Goal: Task Accomplishment & Management: Complete application form

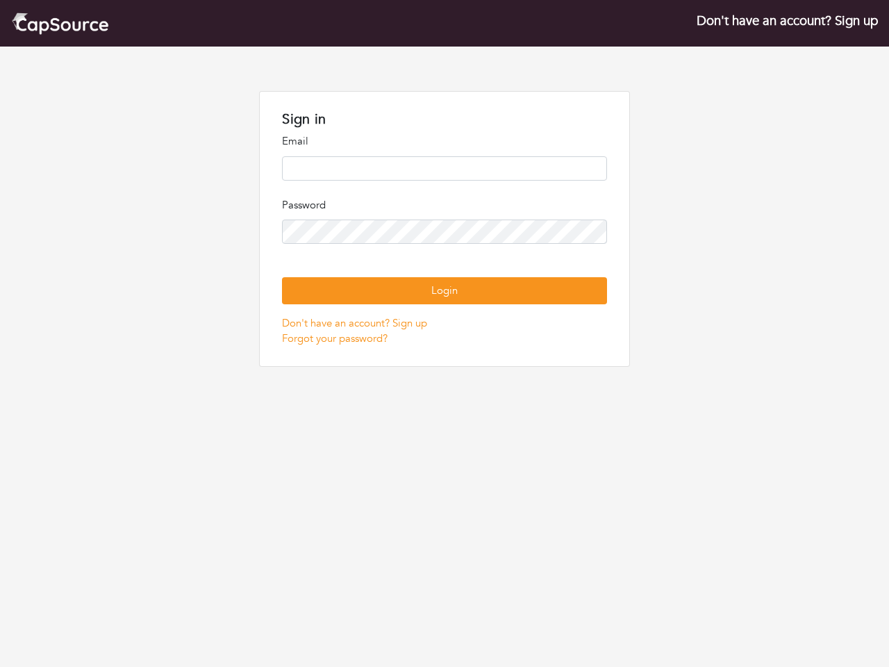
click at [444, 206] on p "Password" at bounding box center [444, 205] width 324 height 16
click at [444, 290] on button "Login" at bounding box center [444, 290] width 324 height 27
